Goal: Task Accomplishment & Management: Manage account settings

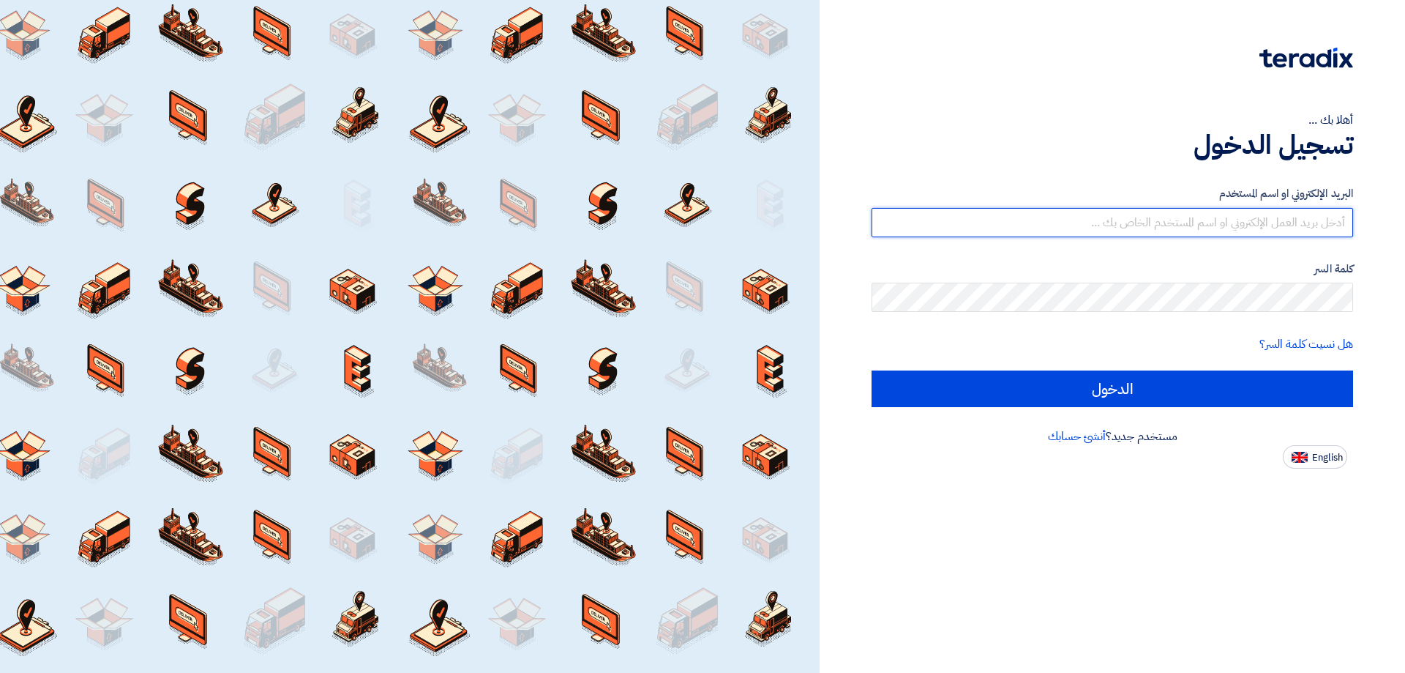
drag, startPoint x: 0, startPoint y: 0, endPoint x: 1200, endPoint y: 212, distance: 1218.7
click at [1200, 212] on input "text" at bounding box center [1113, 222] width 482 height 29
type input "[EMAIL_ADDRESS][DOMAIN_NAME]"
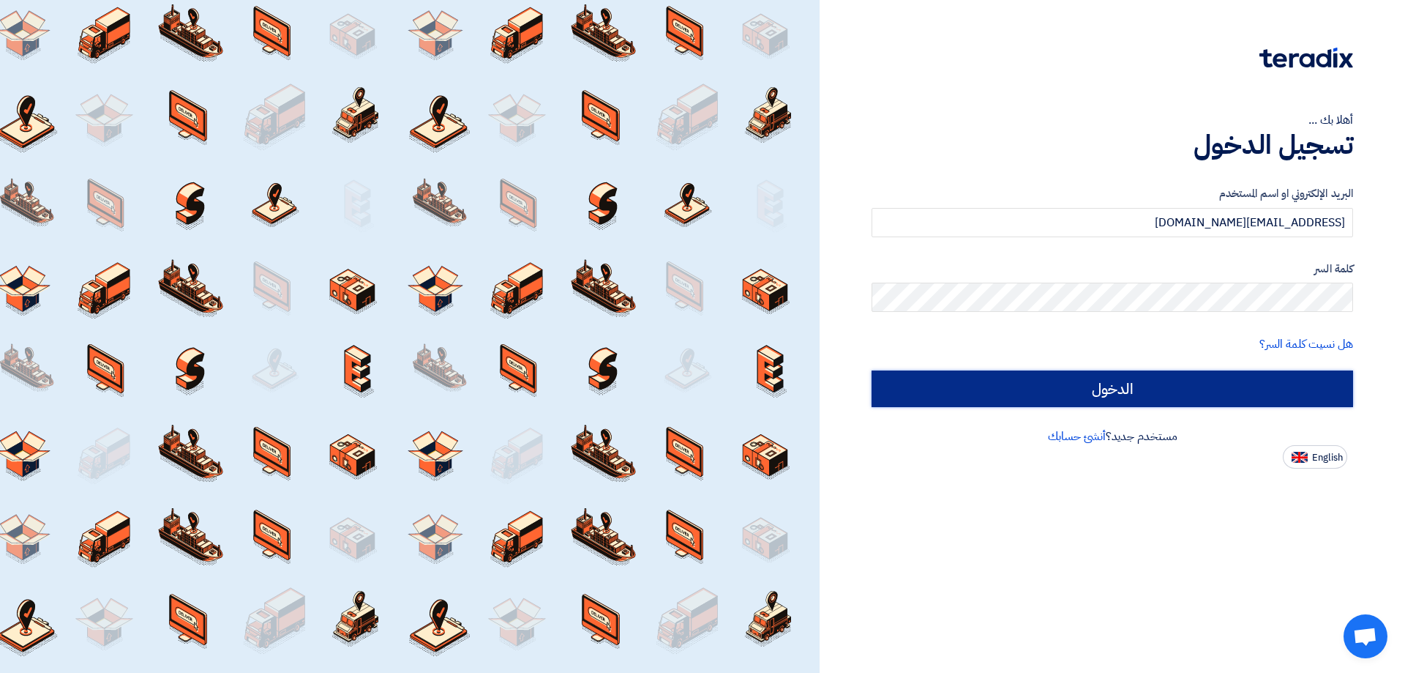
click at [1140, 393] on input "الدخول" at bounding box center [1113, 388] width 482 height 37
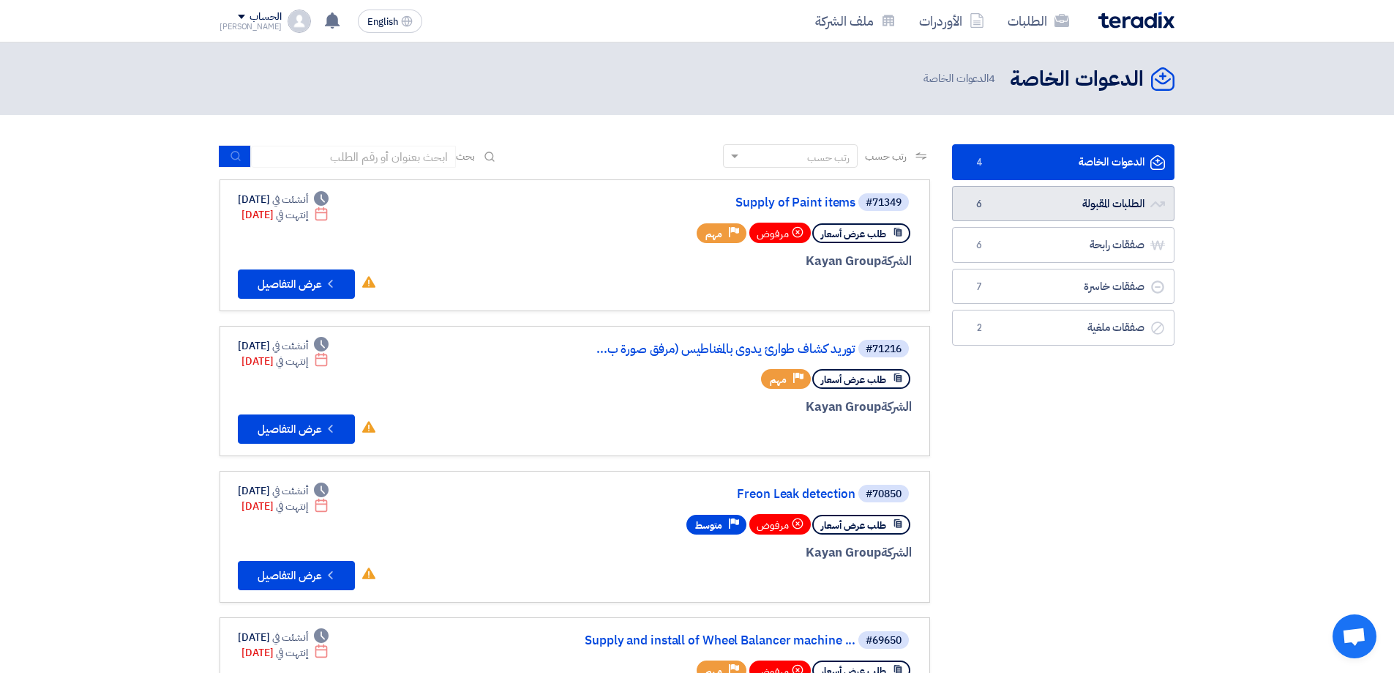
click at [1076, 206] on link "الطلبات المقبولة الطلبات المقبولة 6" at bounding box center [1063, 204] width 222 height 36
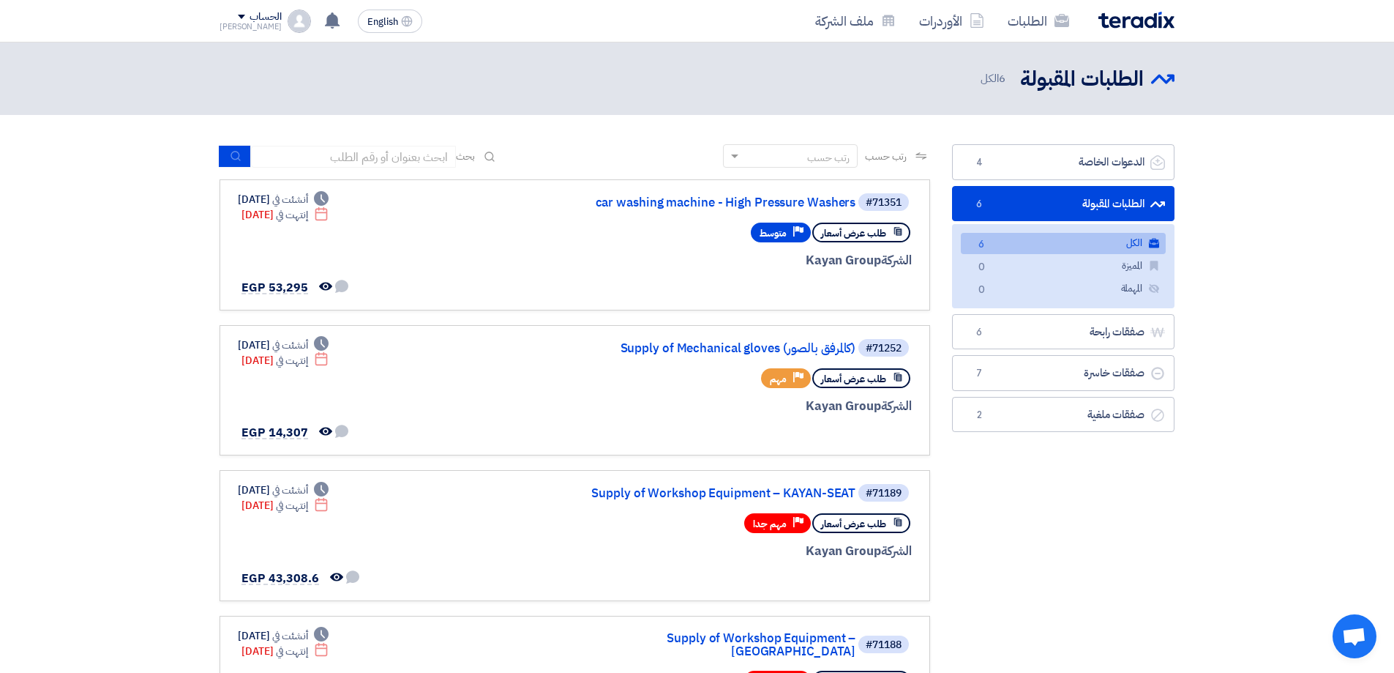
scroll to position [73, 0]
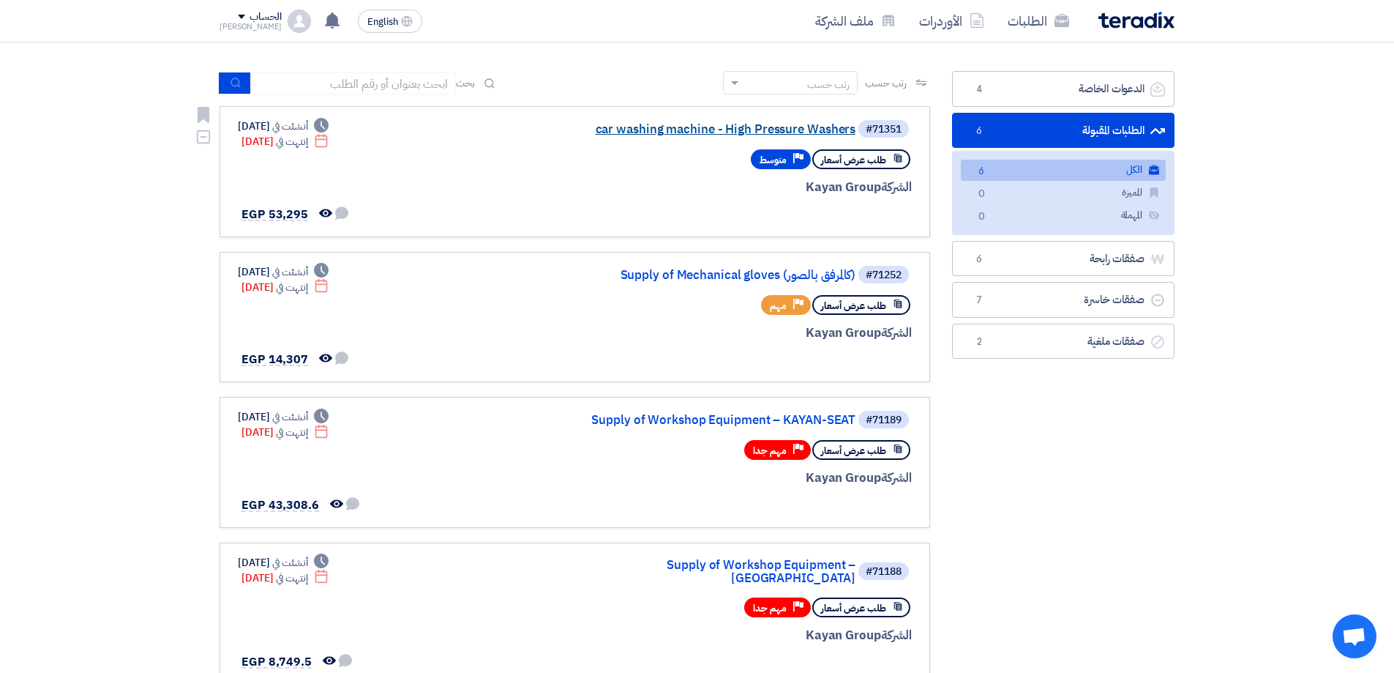
click at [794, 127] on link "car washing machine - High Pressure Washers" at bounding box center [709, 129] width 293 height 13
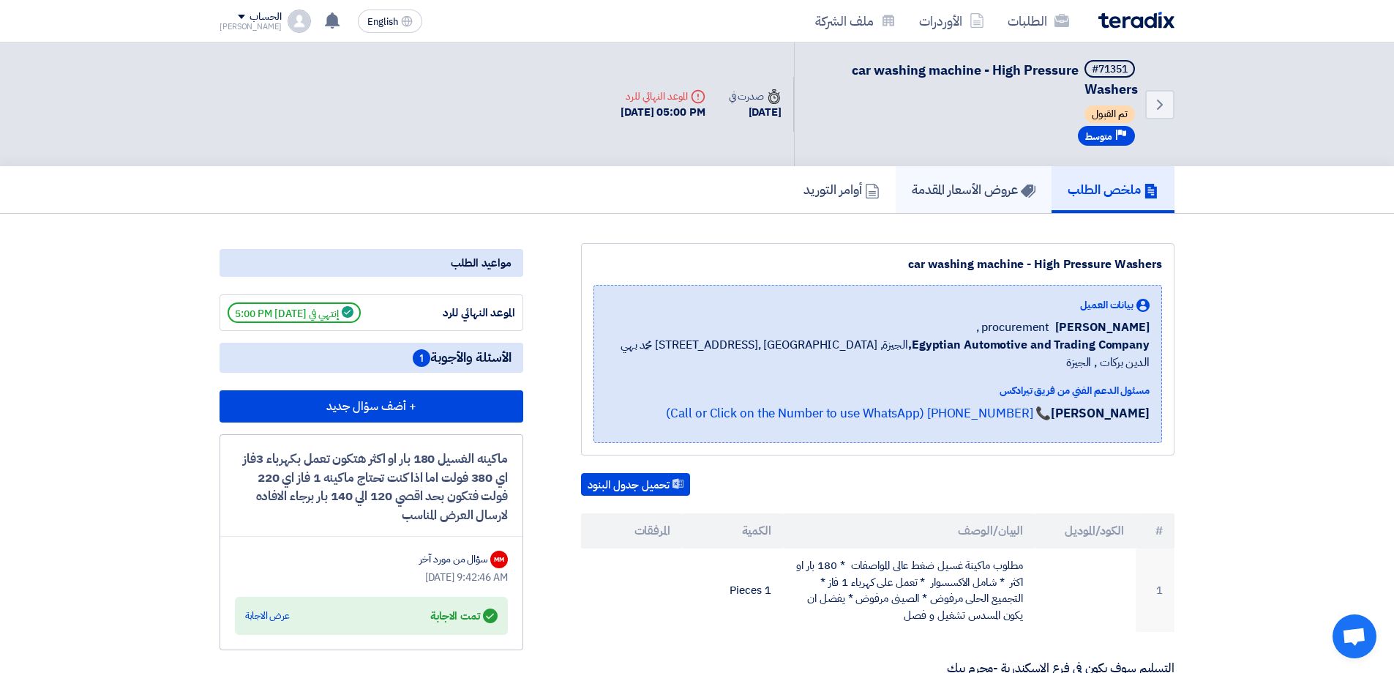
click at [962, 195] on h5 "عروض الأسعار المقدمة" at bounding box center [974, 189] width 124 height 17
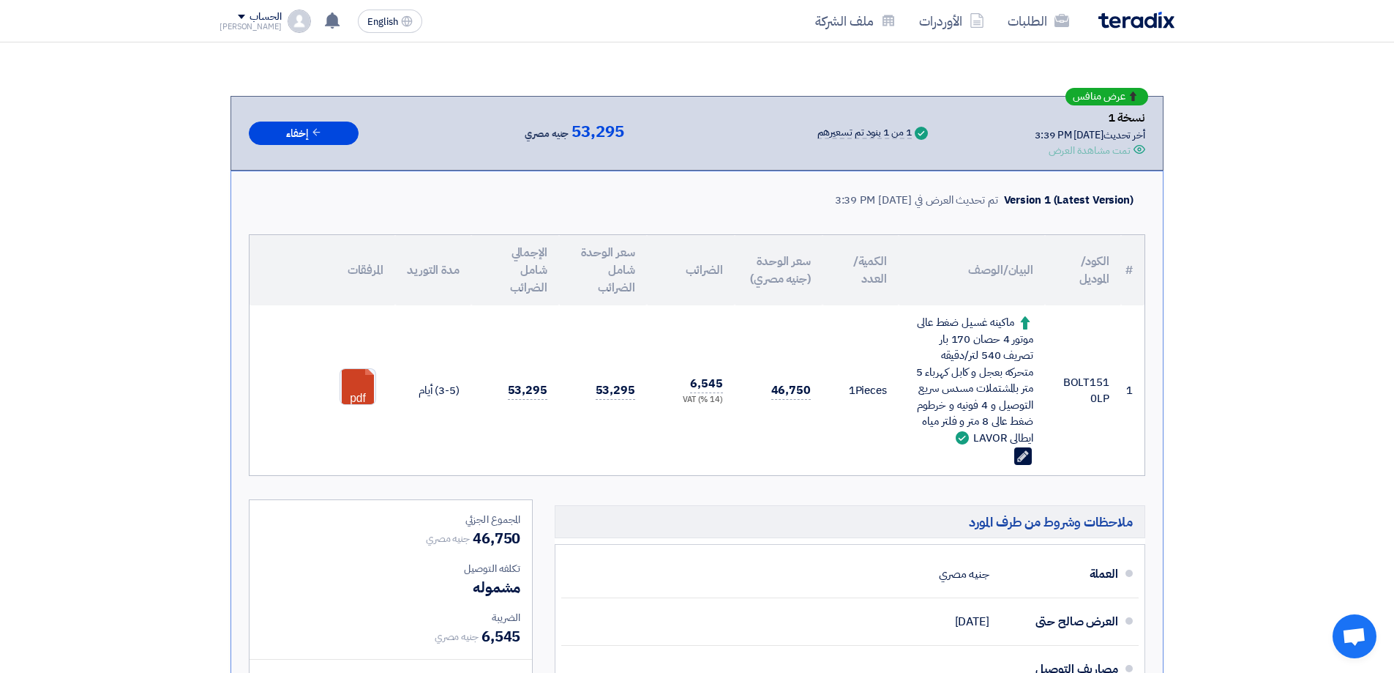
scroll to position [146, 0]
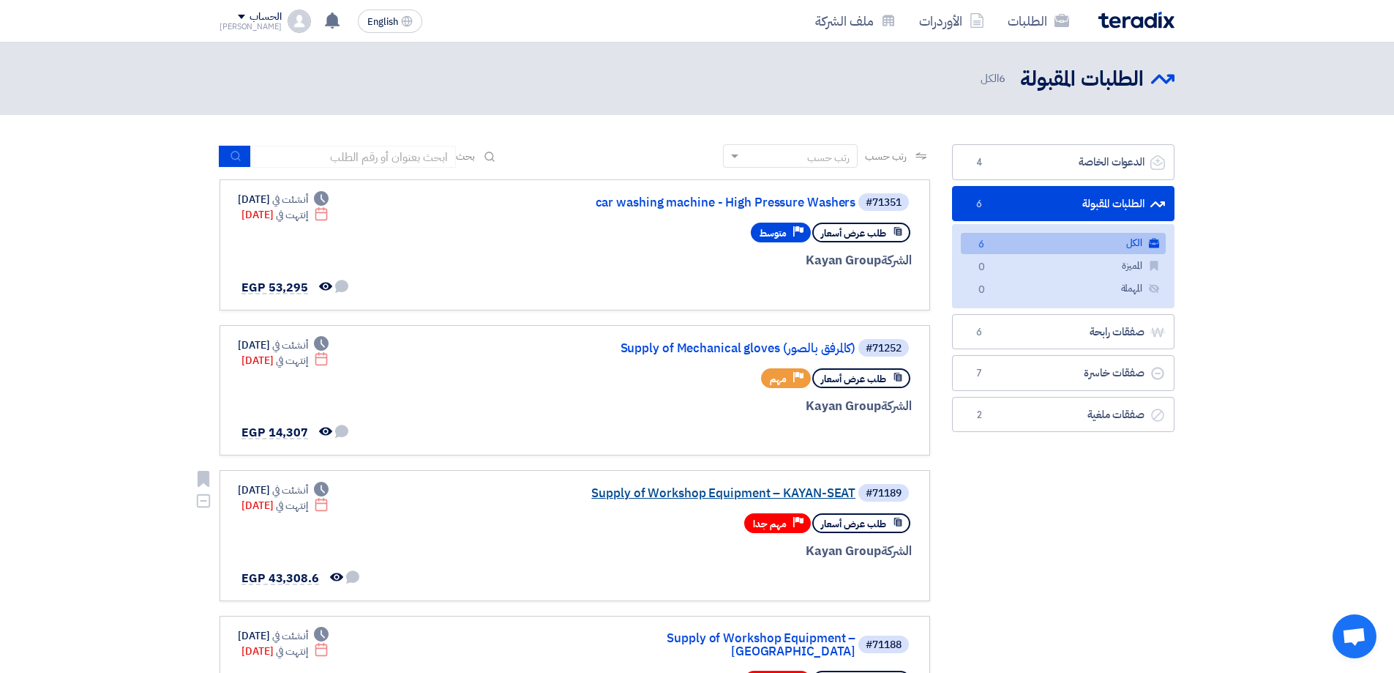
click at [726, 490] on link "Supply of Workshop Equipment – KAYAN-SEAT" at bounding box center [709, 493] width 293 height 13
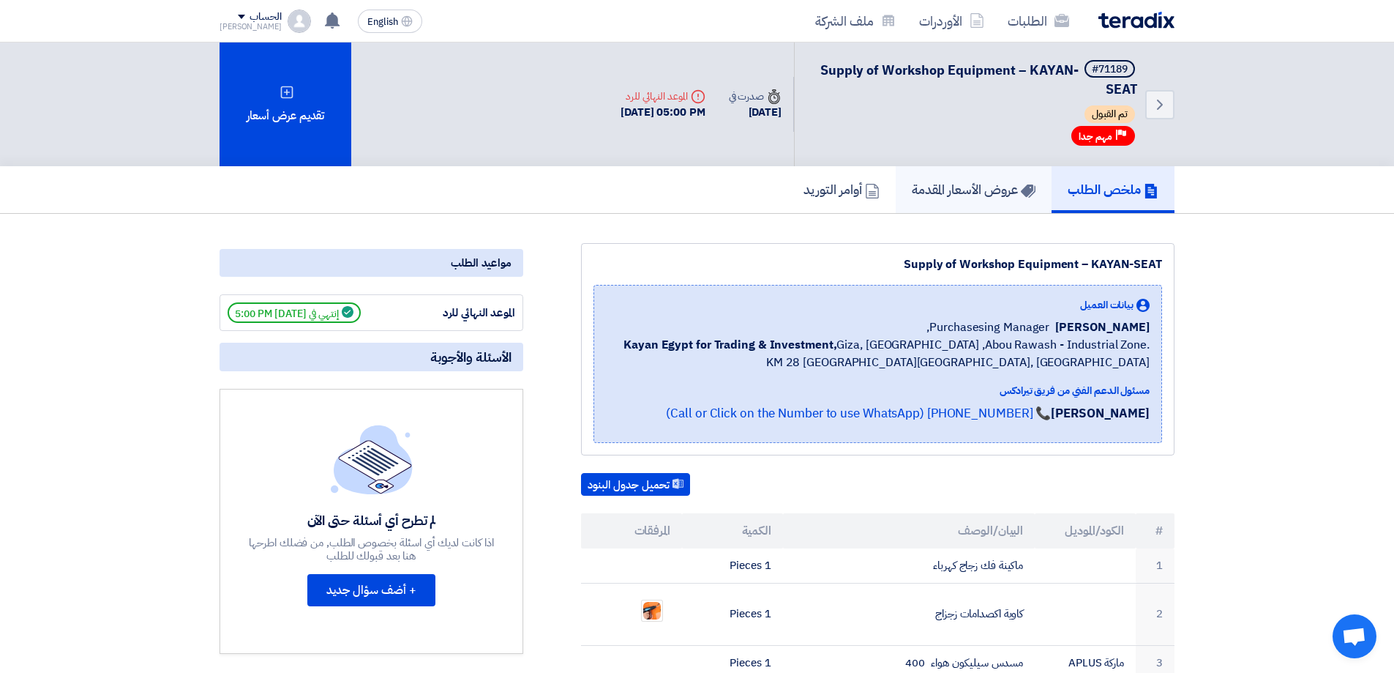
click at [984, 198] on h5 "عروض الأسعار المقدمة" at bounding box center [974, 189] width 124 height 17
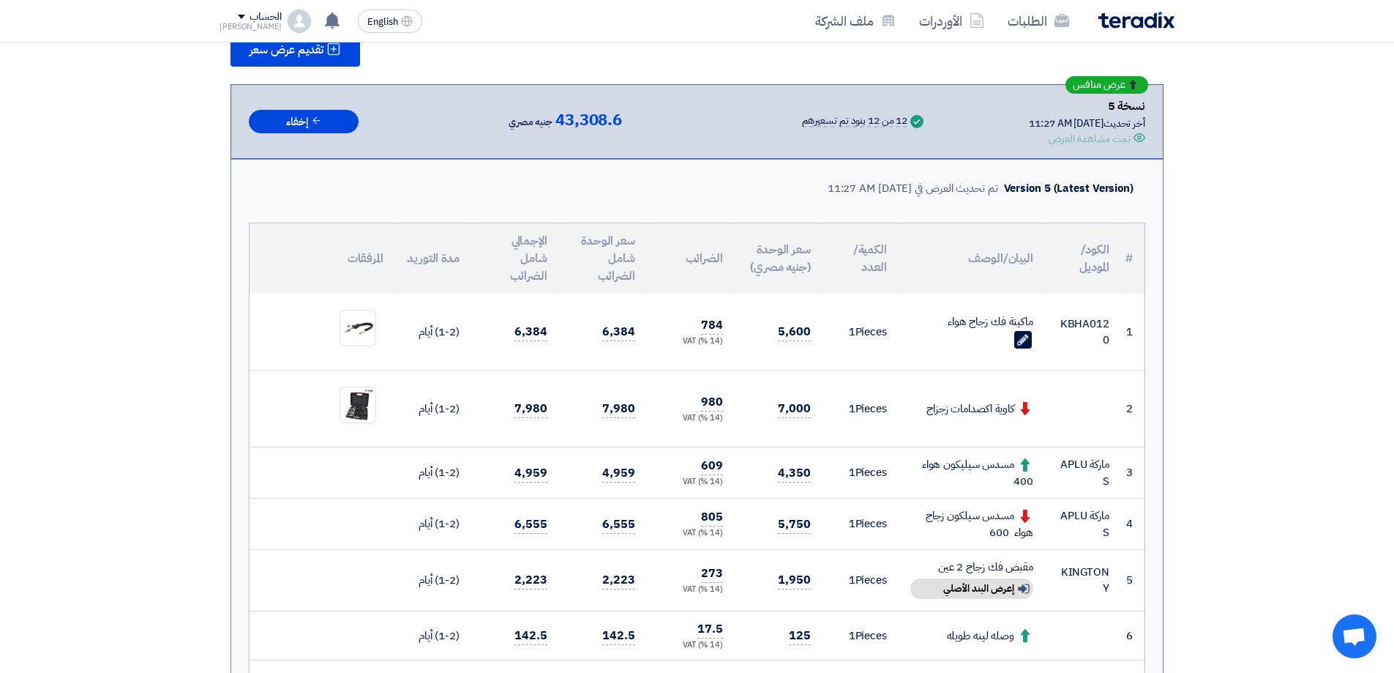
scroll to position [220, 0]
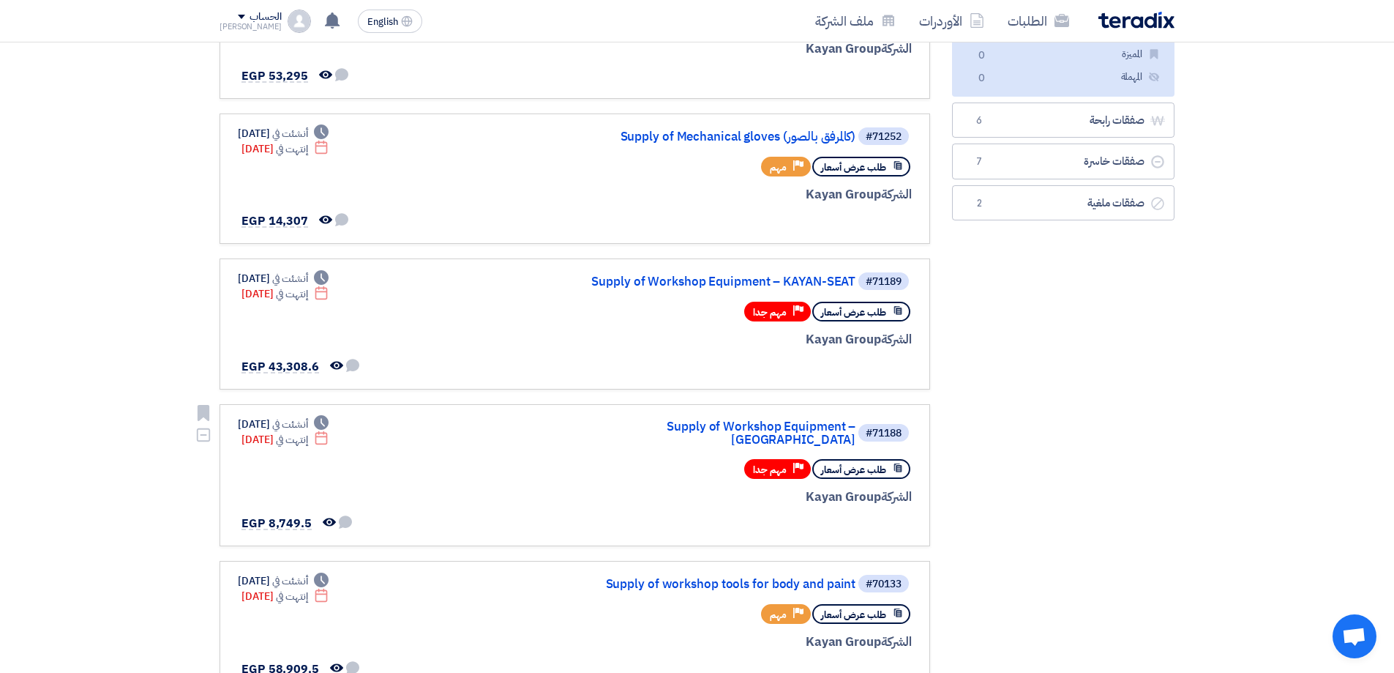
scroll to position [220, 0]
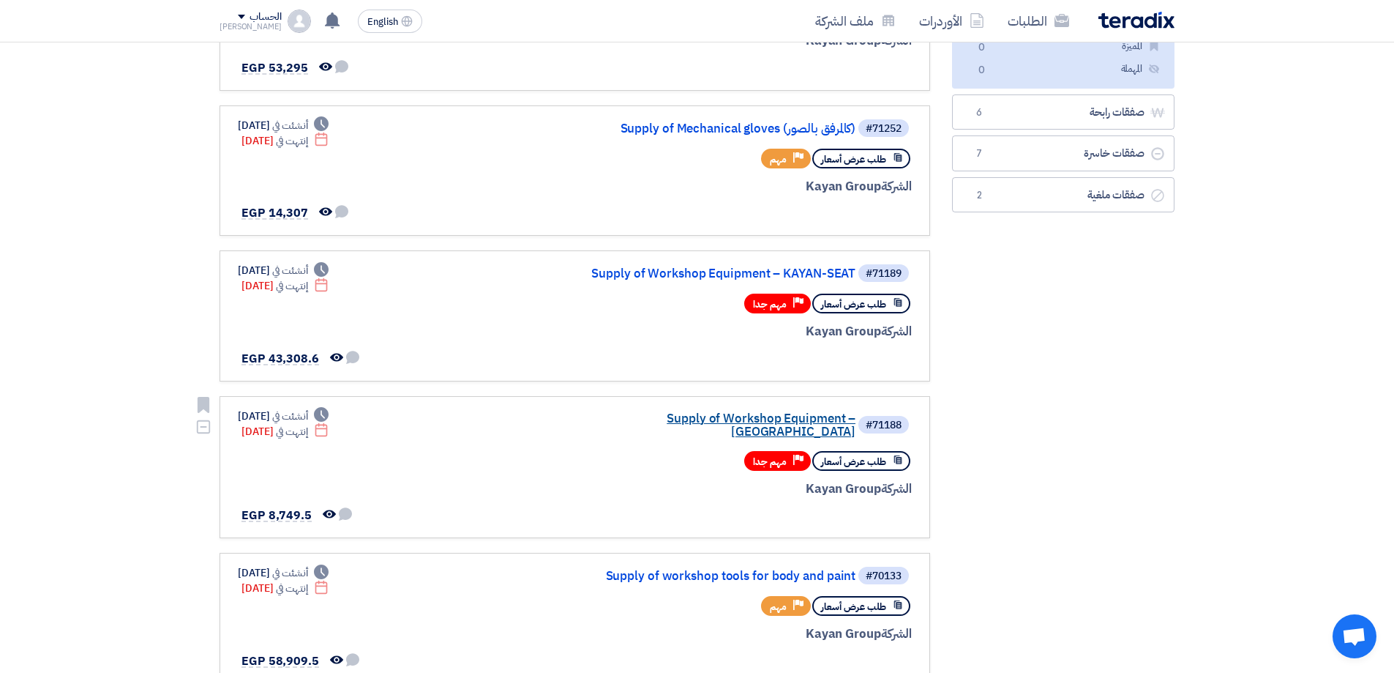
click at [700, 415] on link "Supply of Workshop Equipment – [GEOGRAPHIC_DATA]" at bounding box center [709, 425] width 293 height 26
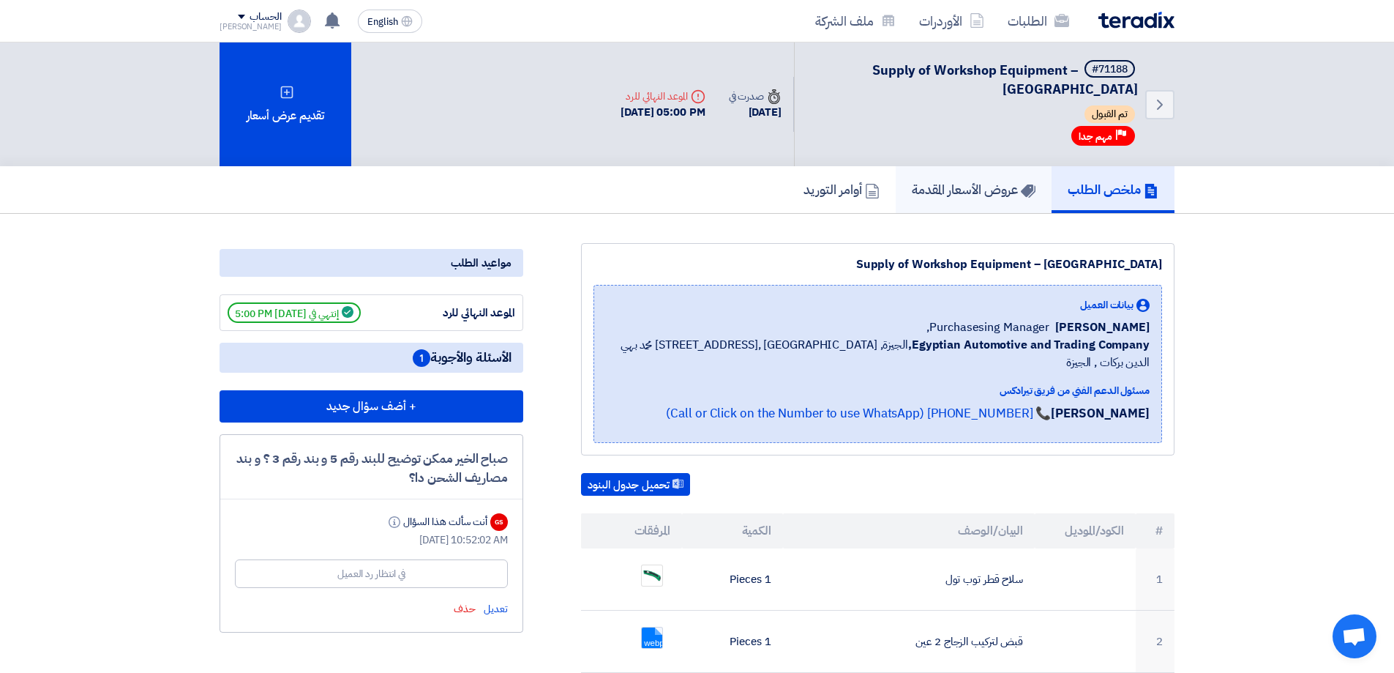
click at [1017, 199] on link "عروض الأسعار المقدمة" at bounding box center [974, 189] width 156 height 47
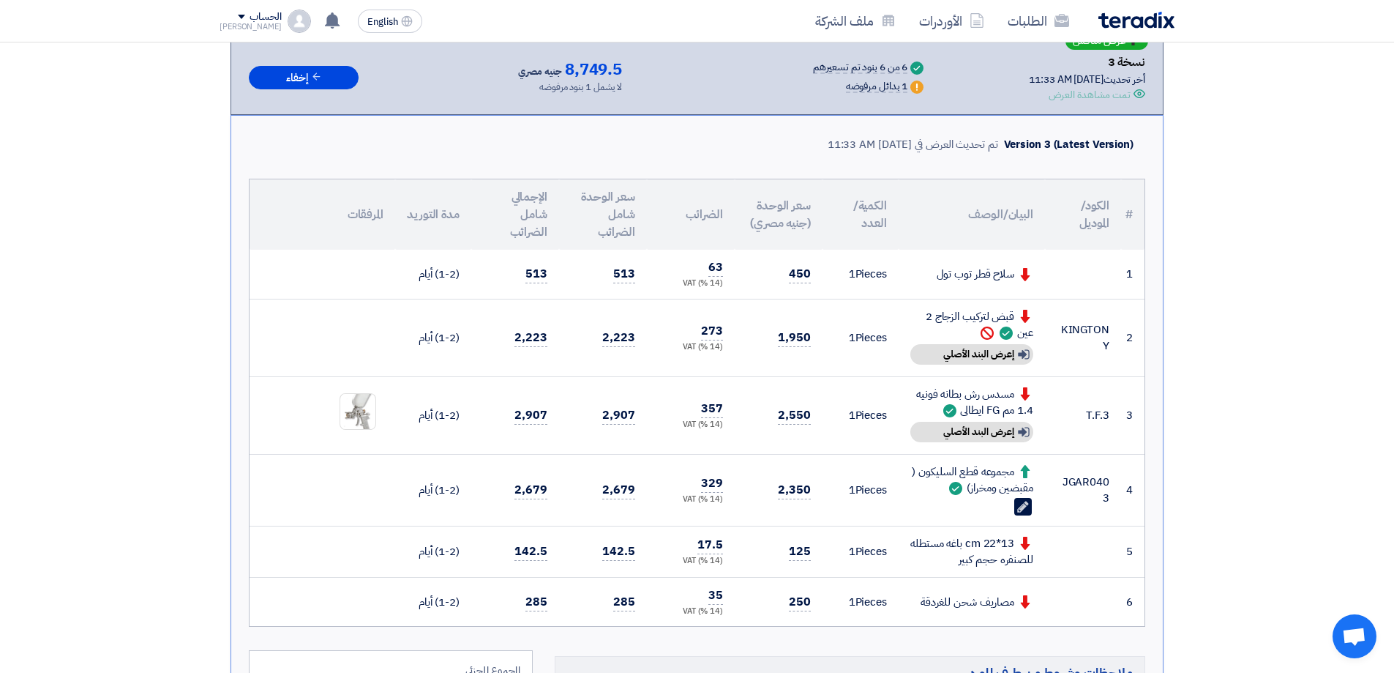
scroll to position [179, 0]
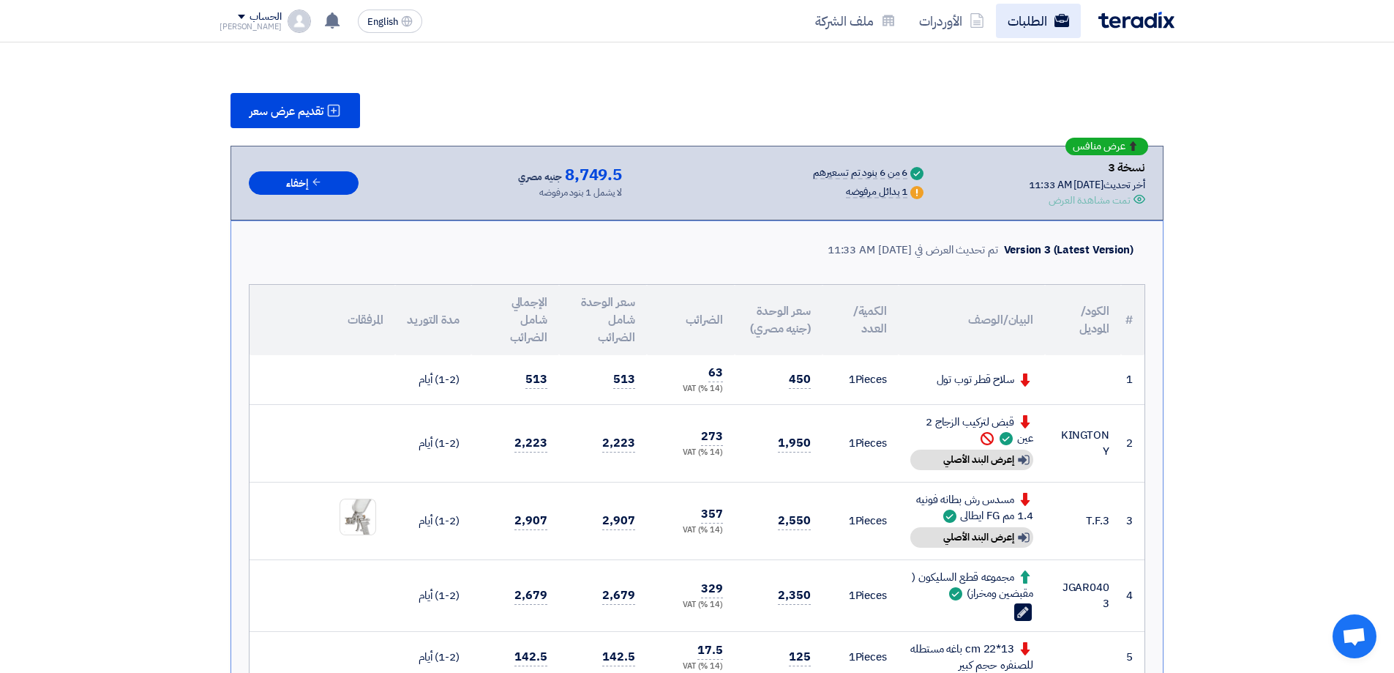
click at [1048, 31] on link "الطلبات" at bounding box center [1038, 21] width 85 height 34
